Goal: Task Accomplishment & Management: Use online tool/utility

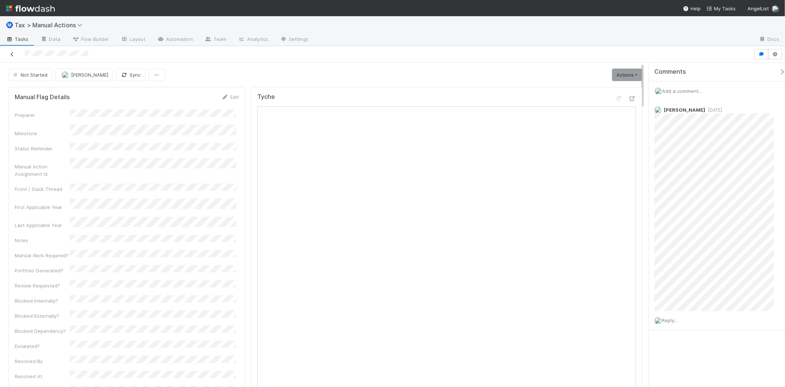
click at [10, 56] on icon at bounding box center [11, 54] width 7 height 5
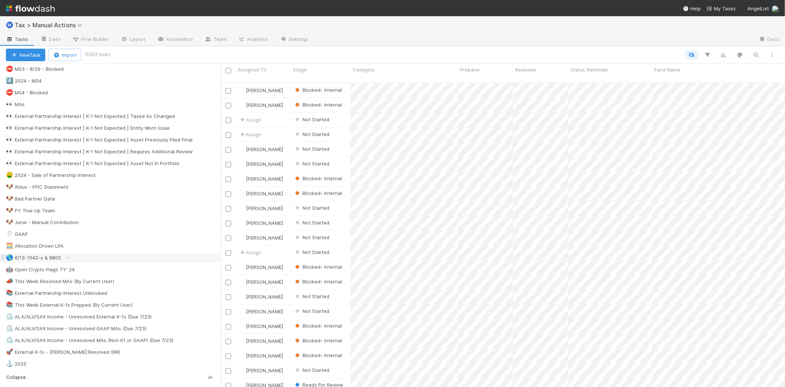
scroll to position [368, 0]
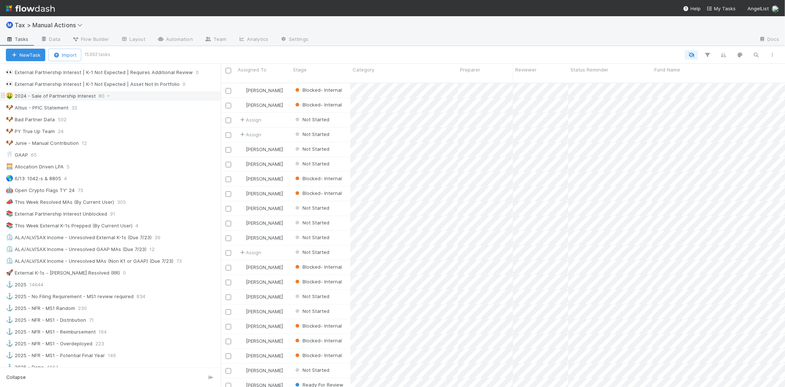
click at [72, 101] on div "🤑 2024 - Sale of Partnership Interest" at bounding box center [51, 95] width 90 height 9
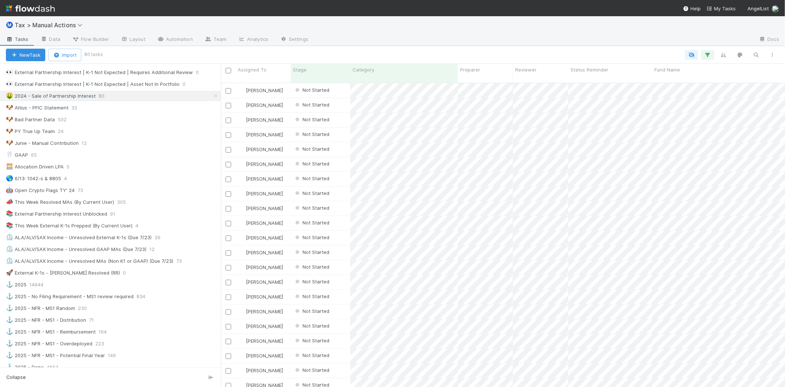
scroll to position [304, 558]
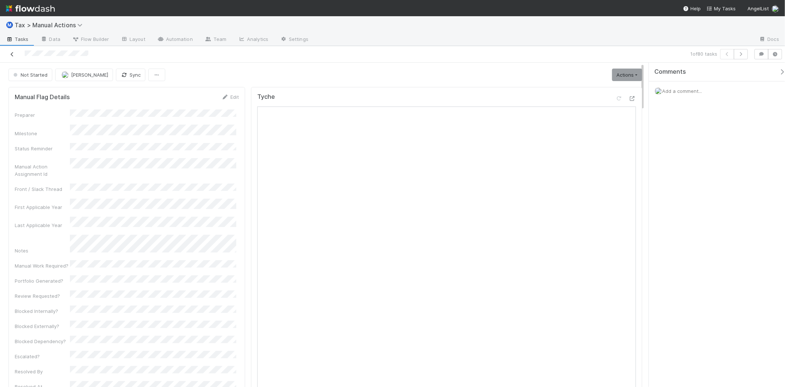
click at [14, 54] on icon at bounding box center [11, 54] width 7 height 5
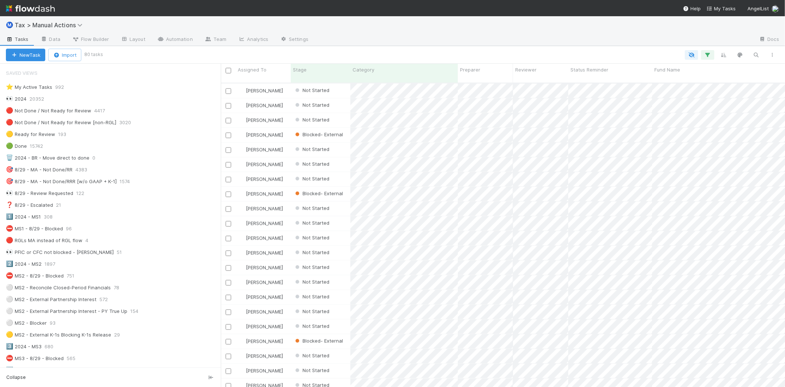
scroll to position [874, 0]
click at [753, 53] on icon "button" at bounding box center [756, 55] width 7 height 7
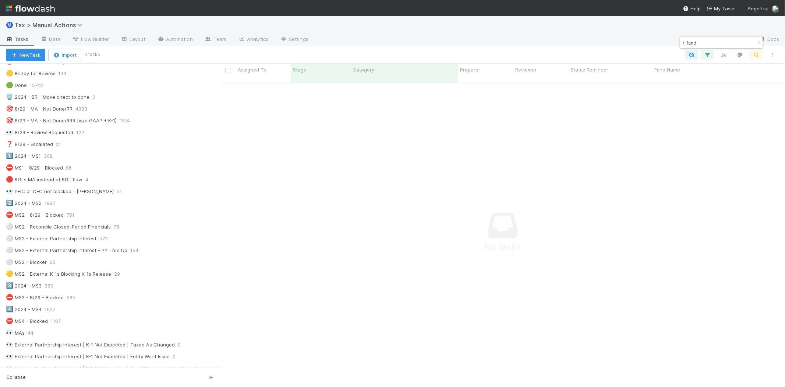
scroll to position [0, 0]
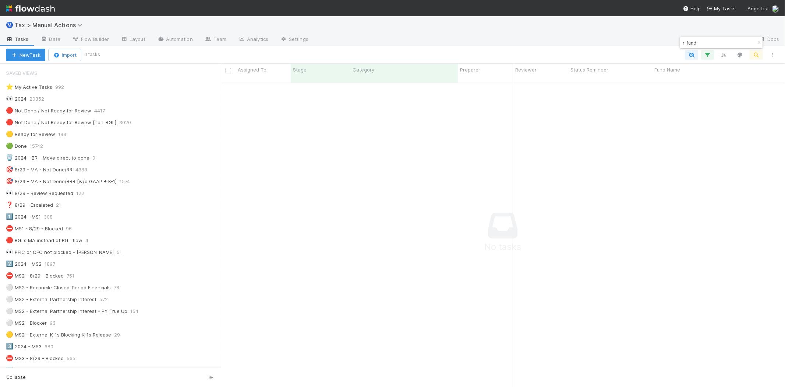
type input "ri fund"
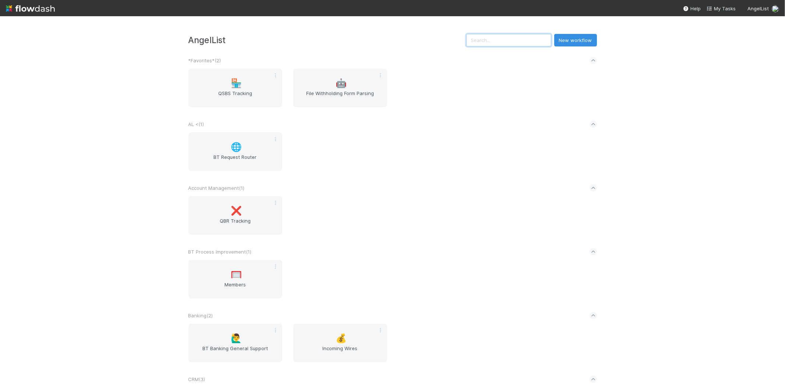
click at [506, 35] on input "text" at bounding box center [508, 40] width 85 height 13
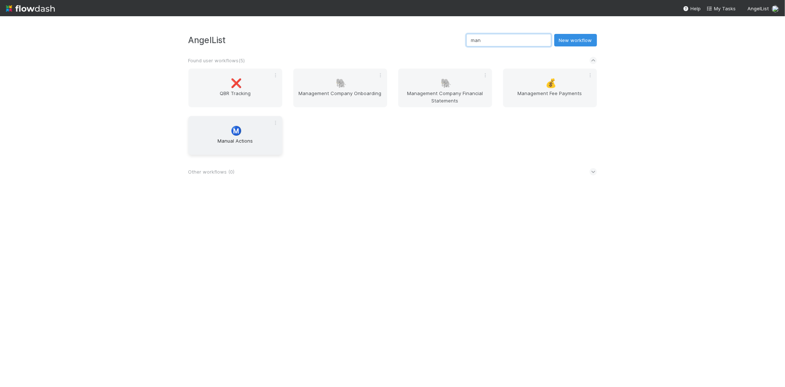
type input "man"
click at [245, 121] on div "Ⓜ️ Manual Actions" at bounding box center [235, 135] width 94 height 39
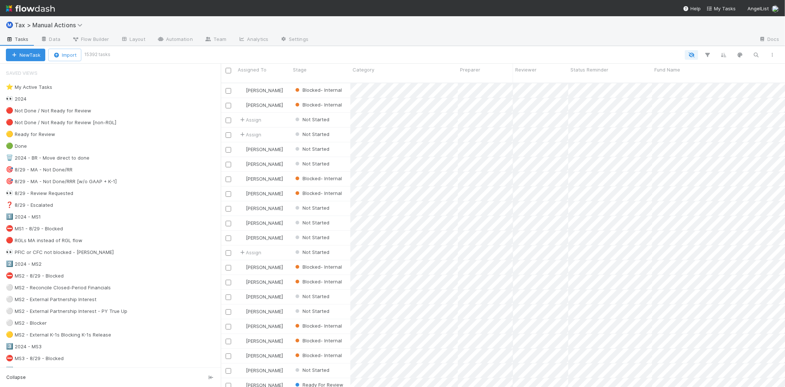
scroll to position [304, 558]
drag, startPoint x: 172, startPoint y: 115, endPoint x: 487, endPoint y: 28, distance: 327.3
click at [487, 28] on div "Ⓜ️ Tax > Manual Actions" at bounding box center [392, 25] width 785 height 18
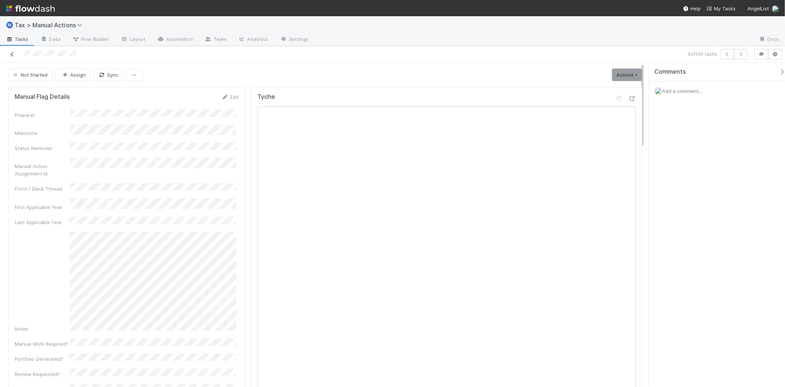
click at [10, 54] on icon at bounding box center [11, 54] width 7 height 5
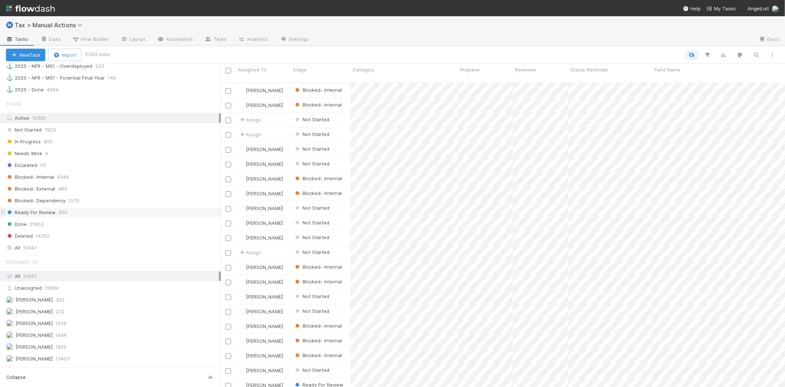
scroll to position [736, 0]
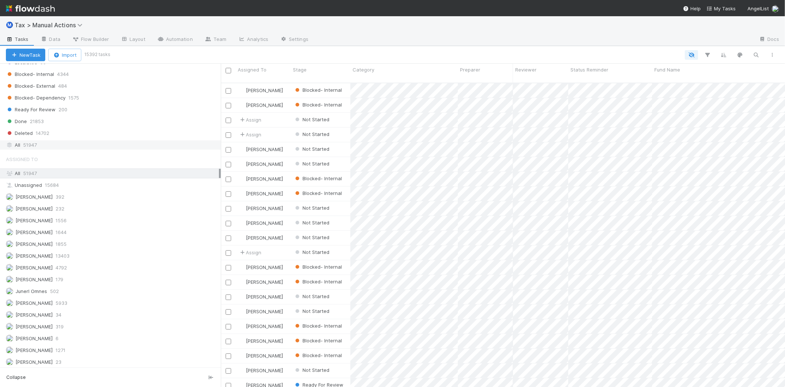
click at [34, 149] on span "51947" at bounding box center [30, 144] width 14 height 9
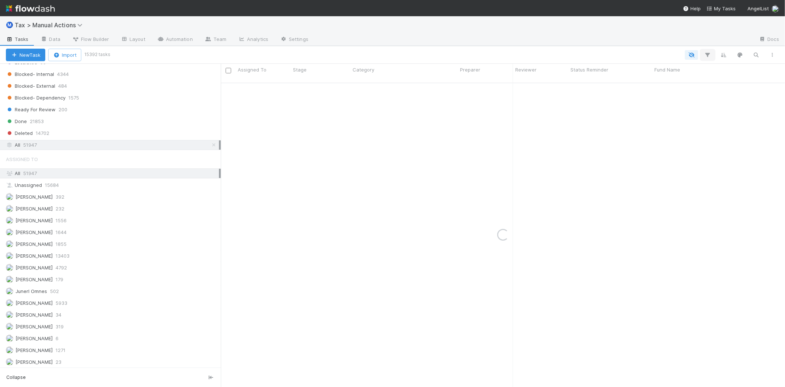
click at [708, 53] on icon "button" at bounding box center [707, 55] width 7 height 7
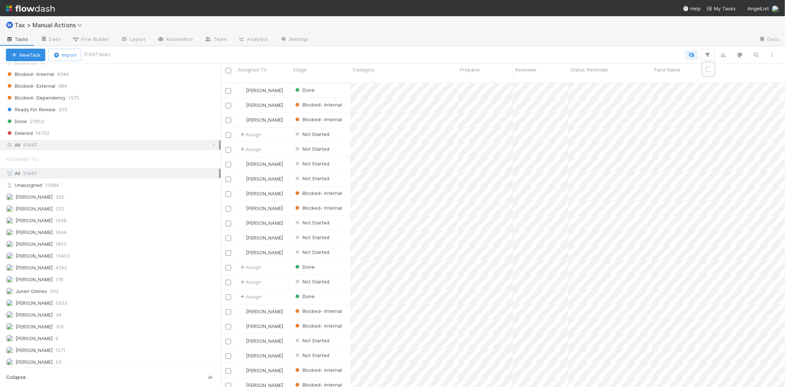
scroll to position [304, 558]
click at [711, 52] on div "Add Filter" at bounding box center [392, 193] width 785 height 387
click at [711, 52] on icon "button" at bounding box center [707, 55] width 7 height 7
click at [606, 77] on button "Add Filter" at bounding box center [595, 76] width 221 height 11
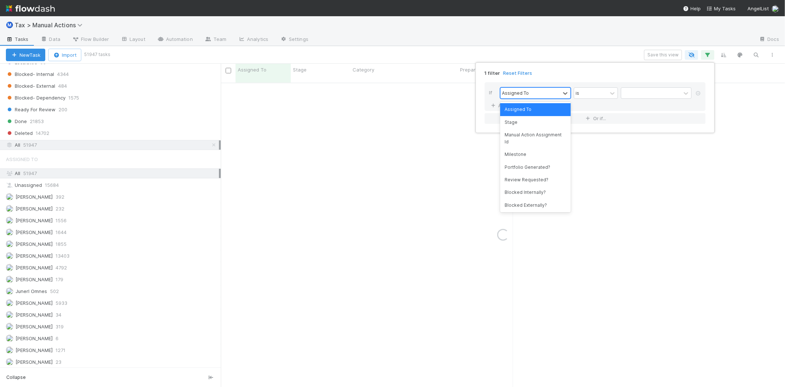
click at [551, 88] on div "Assigned To" at bounding box center [531, 93] width 60 height 11
click at [538, 126] on div "Stage" at bounding box center [535, 122] width 71 height 13
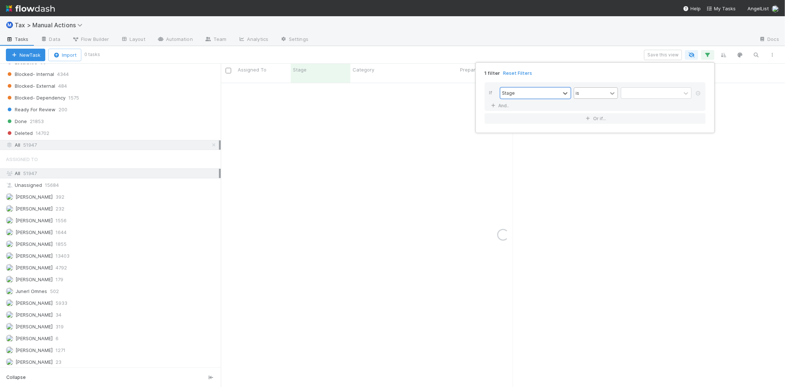
click at [608, 95] on div at bounding box center [612, 92] width 9 height 7
click at [597, 121] on div "is not" at bounding box center [596, 122] width 44 height 13
click at [630, 94] on div at bounding box center [651, 93] width 60 height 11
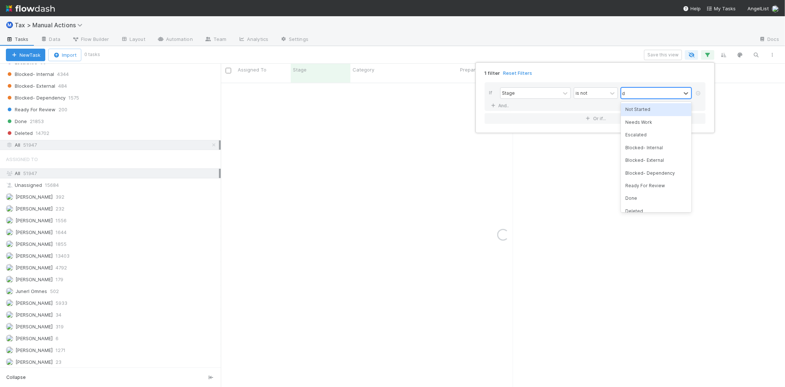
type input "done"
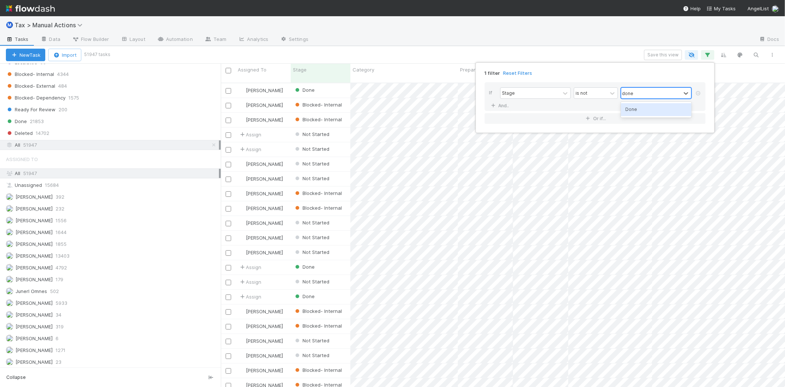
scroll to position [304, 558]
click at [635, 116] on div "Done" at bounding box center [656, 109] width 71 height 13
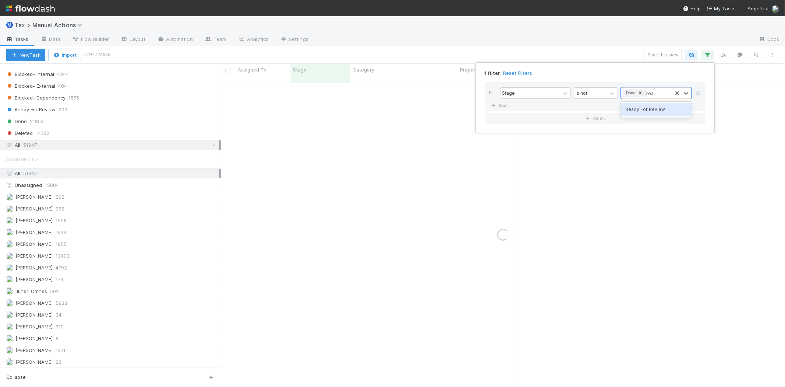
type input "read"
click at [647, 107] on div "Ready For Review" at bounding box center [656, 109] width 71 height 13
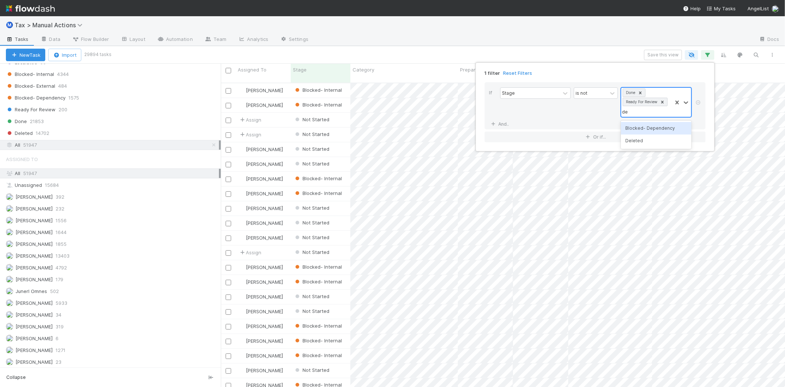
type input "del"
click at [657, 126] on div "Deleted" at bounding box center [656, 128] width 71 height 13
click at [503, 125] on link "And.." at bounding box center [500, 124] width 23 height 11
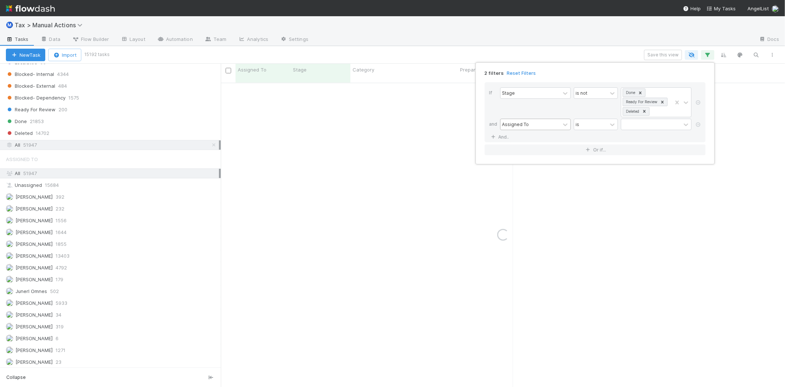
click at [520, 127] on div "Assigned To" at bounding box center [515, 124] width 27 height 7
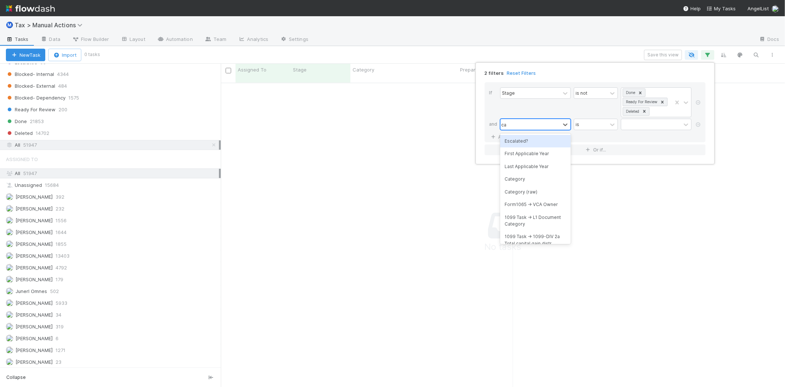
scroll to position [297, 552]
type input "cate"
click at [540, 142] on div "Category" at bounding box center [535, 141] width 71 height 13
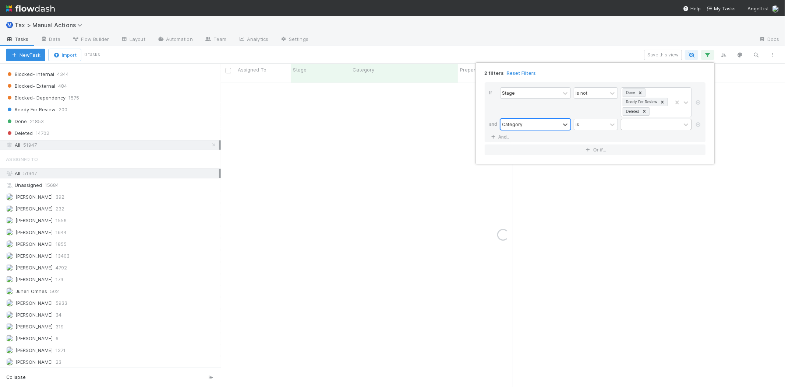
click at [642, 123] on div at bounding box center [651, 124] width 60 height 11
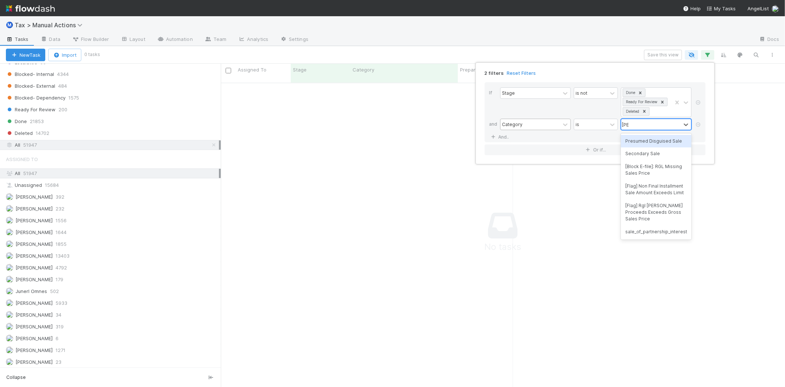
type input "sale"
click at [665, 235] on div "sale_of_partnership_interest" at bounding box center [656, 231] width 71 height 13
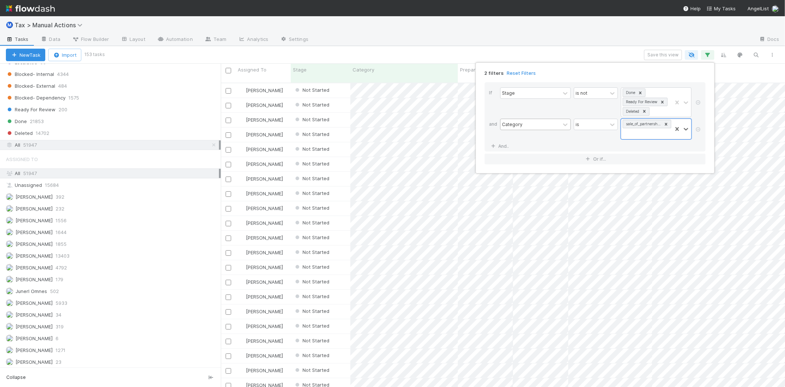
scroll to position [304, 558]
type input "partnership"
drag, startPoint x: 654, startPoint y: 133, endPoint x: 631, endPoint y: 133, distance: 23.2
click at [631, 133] on div "sale_of_partnership_interest" at bounding box center [646, 129] width 51 height 20
click at [558, 143] on div "If Stage is not Done Ready For Review Deleted and Category is sale_of_partnersh…" at bounding box center [595, 116] width 221 height 69
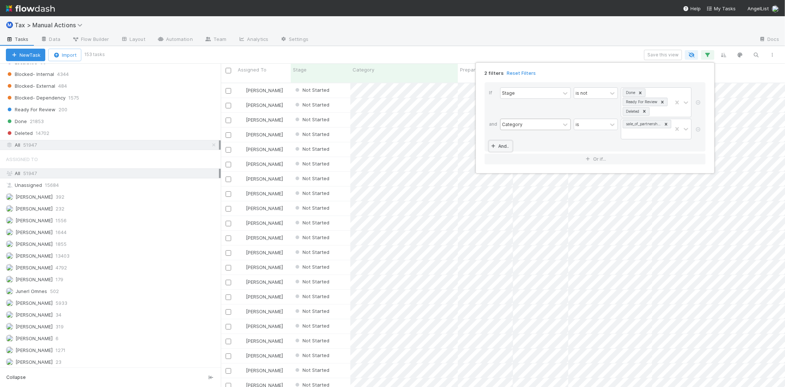
click at [503, 144] on link "And.." at bounding box center [500, 146] width 23 height 11
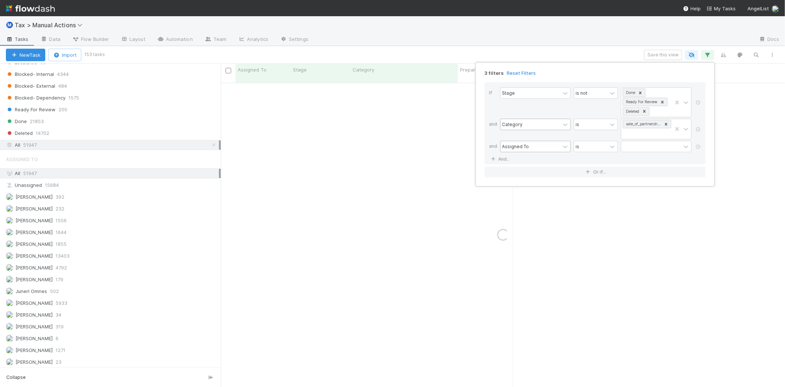
click at [518, 149] on div "Assigned To" at bounding box center [515, 146] width 27 height 7
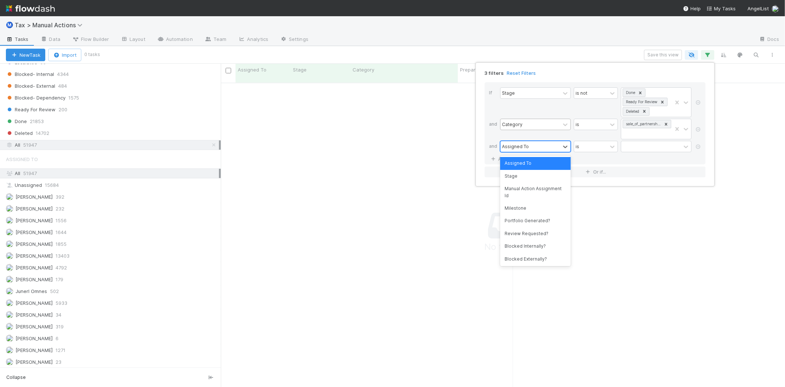
scroll to position [297, 552]
type input "tax"
click at [528, 161] on div "Form1065 -> Tax Year" at bounding box center [535, 163] width 71 height 13
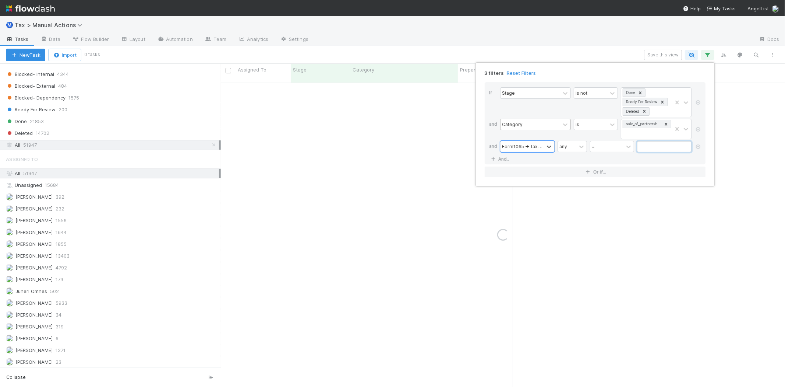
click at [655, 148] on input "text" at bounding box center [664, 146] width 54 height 11
type input "2024"
click at [505, 155] on link "And.." at bounding box center [500, 159] width 23 height 11
click at [516, 160] on div "Assigned To" at bounding box center [515, 159] width 27 height 7
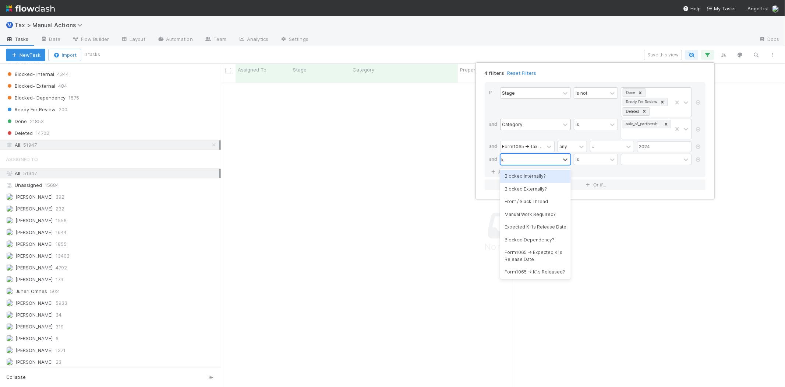
type input "k-1"
click at [524, 182] on div "Expected K-1s Release Date" at bounding box center [535, 176] width 71 height 13
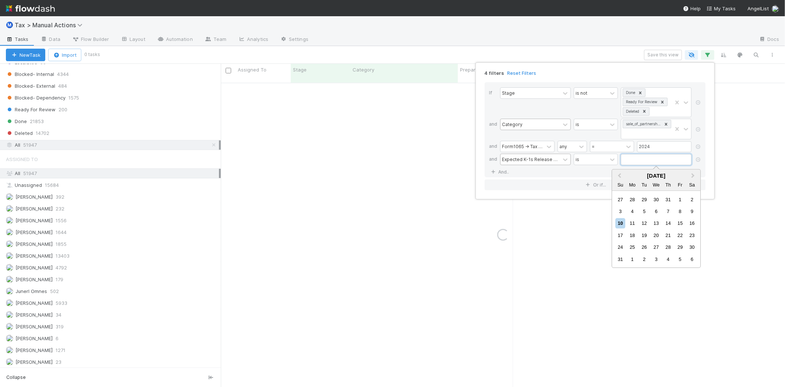
click at [652, 161] on input "text" at bounding box center [656, 159] width 71 height 11
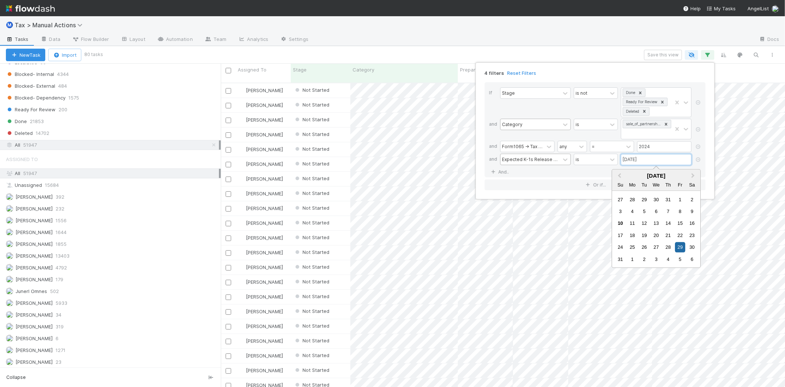
scroll to position [304, 558]
type input "08/29/2025"
click at [587, 18] on div "4 filters Reset Filters If Stage is not Done Ready For Review Deleted and Categ…" at bounding box center [392, 193] width 785 height 387
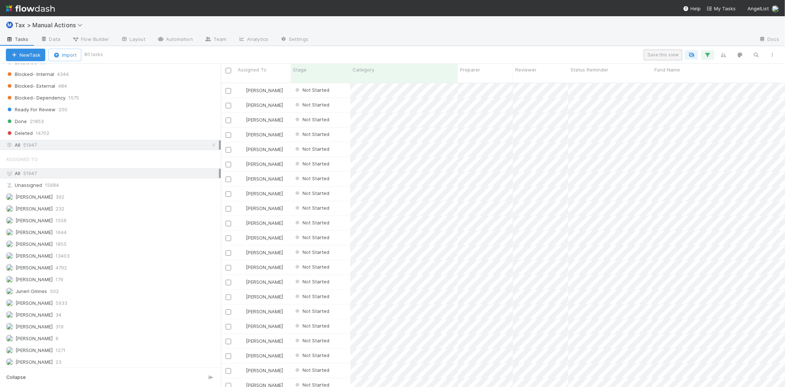
click at [664, 53] on button "Save this view" at bounding box center [663, 55] width 38 height 10
click at [480, 114] on link "🚀" at bounding box center [472, 114] width 17 height 15
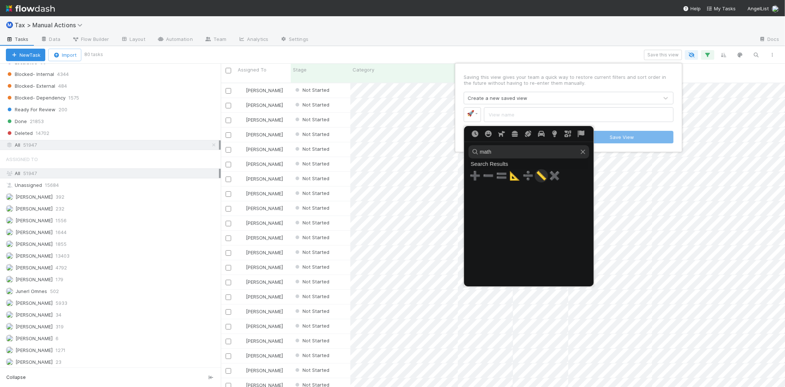
type input "math"
click at [538, 175] on span "📏" at bounding box center [541, 175] width 11 height 10
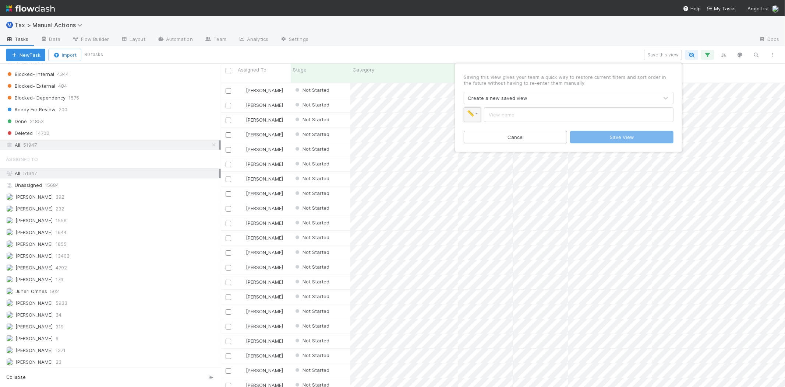
click at [476, 116] on link "📏" at bounding box center [472, 114] width 17 height 15
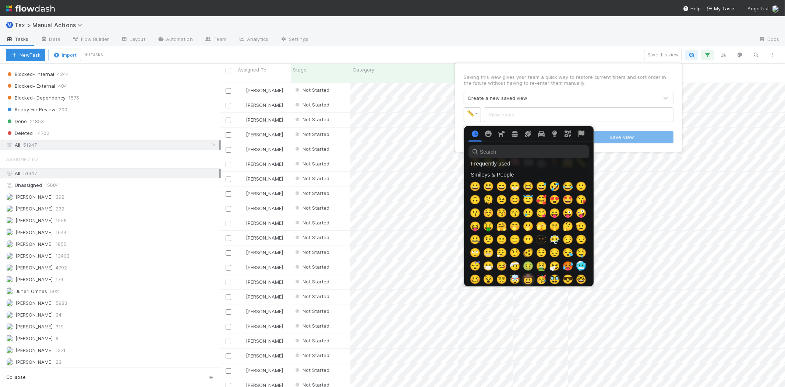
scroll to position [41, 0]
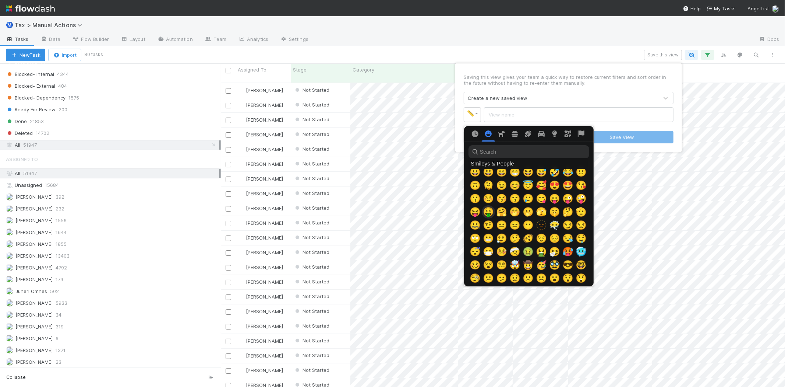
click at [487, 212] on span "🤑" at bounding box center [488, 212] width 11 height 10
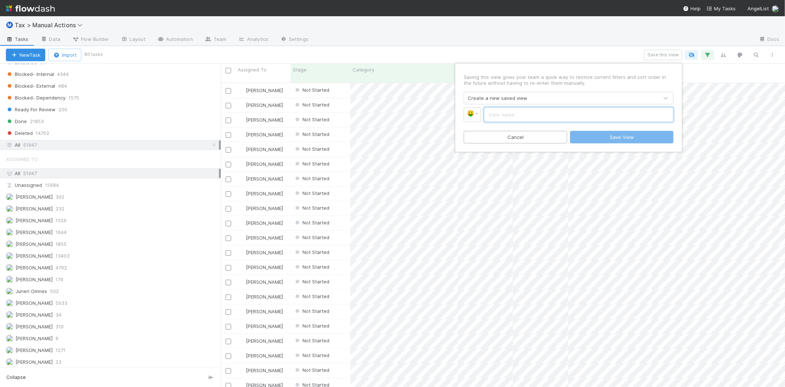
click at [513, 114] on input "text" at bounding box center [579, 114] width 190 height 15
type input "2024 - Sale of Partnership Interest"
click at [605, 137] on button "Save View" at bounding box center [621, 137] width 103 height 13
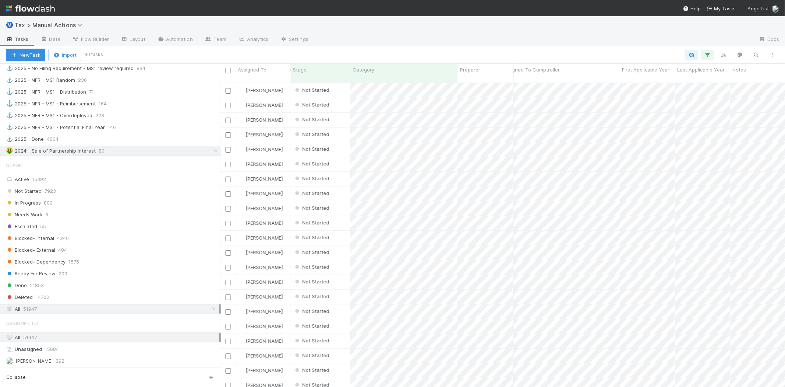
scroll to position [0, 1272]
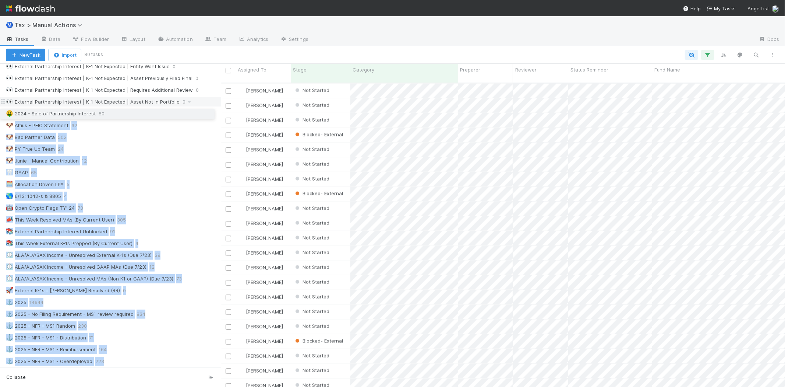
drag, startPoint x: 2, startPoint y: 237, endPoint x: 15, endPoint y: 114, distance: 124.0
click at [15, 114] on div "⭐ My Active Tasks 992 👀 2024 20352 🔴 Not Done / Not Ready for Review 4417 🔴 Not…" at bounding box center [110, 61] width 221 height 658
click at [130, 147] on div "🐶 PY True Up Team 24" at bounding box center [113, 148] width 215 height 9
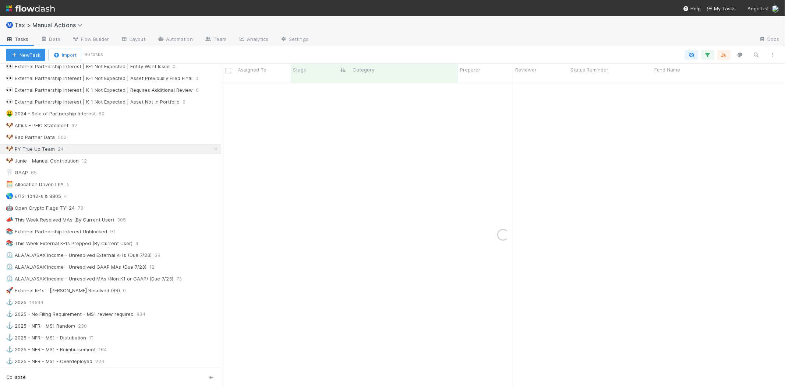
click at [65, 122] on div "⭐ My Active Tasks 992 👀 2024 20352 🔴 Not Done / Not Ready for Review 4417 🔴 Not…" at bounding box center [110, 61] width 221 height 658
click at [65, 116] on div "🤑 2024 - Sale of Partnership Interest" at bounding box center [51, 113] width 90 height 9
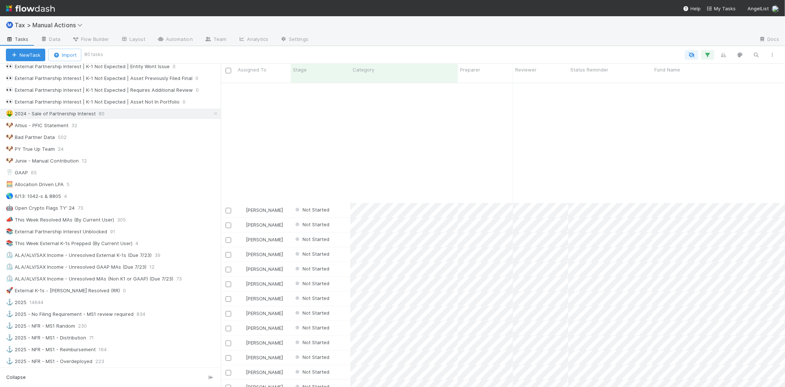
scroll to position [368, 0]
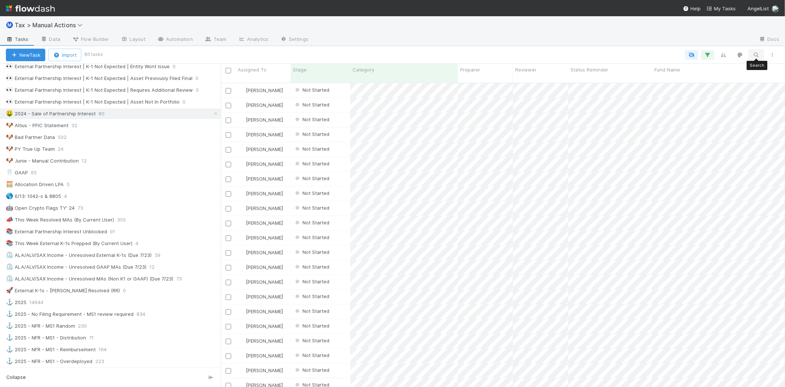
click at [754, 57] on icon "button" at bounding box center [756, 55] width 7 height 7
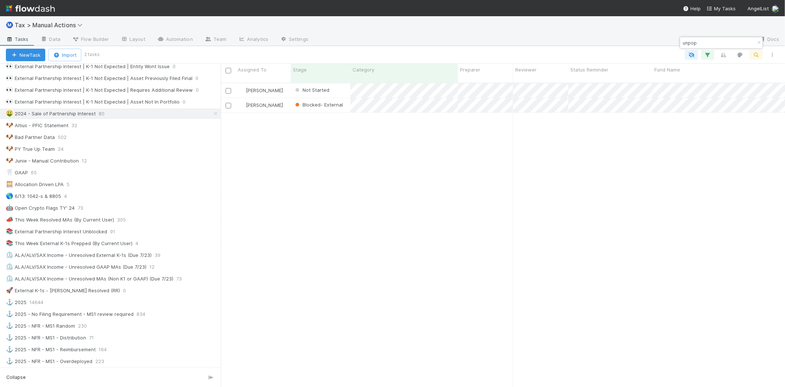
scroll to position [304, 558]
type input "unpop"
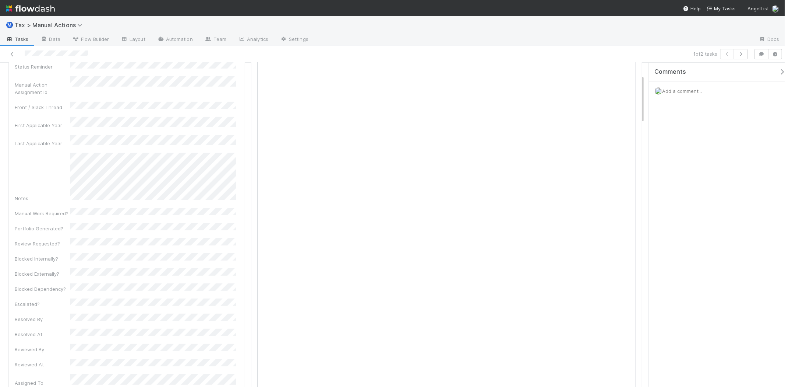
scroll to position [204, 0]
